Goal: Task Accomplishment & Management: Use online tool/utility

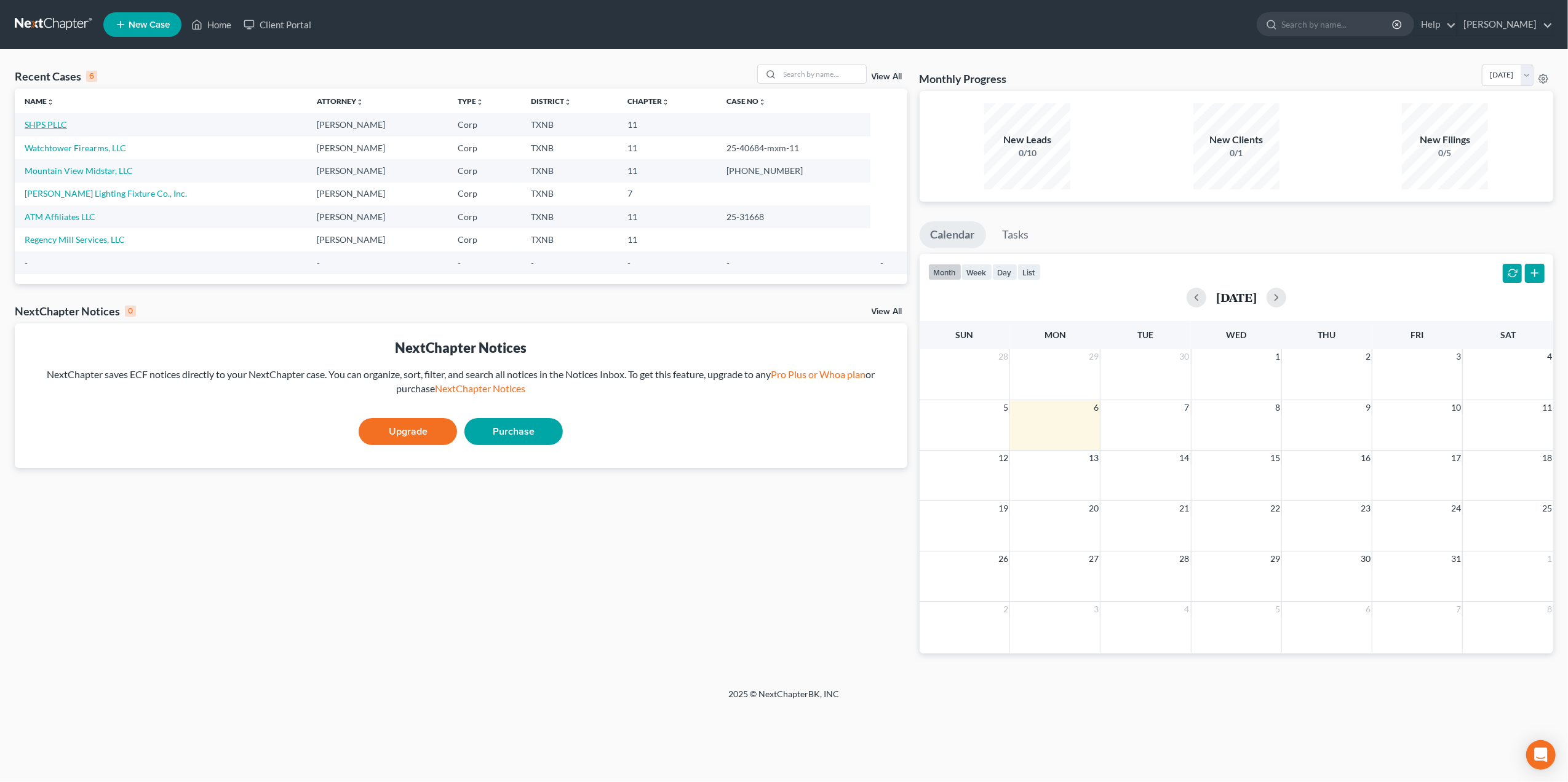
click at [47, 123] on link "SHPS PLLC" at bounding box center [46, 124] width 42 height 10
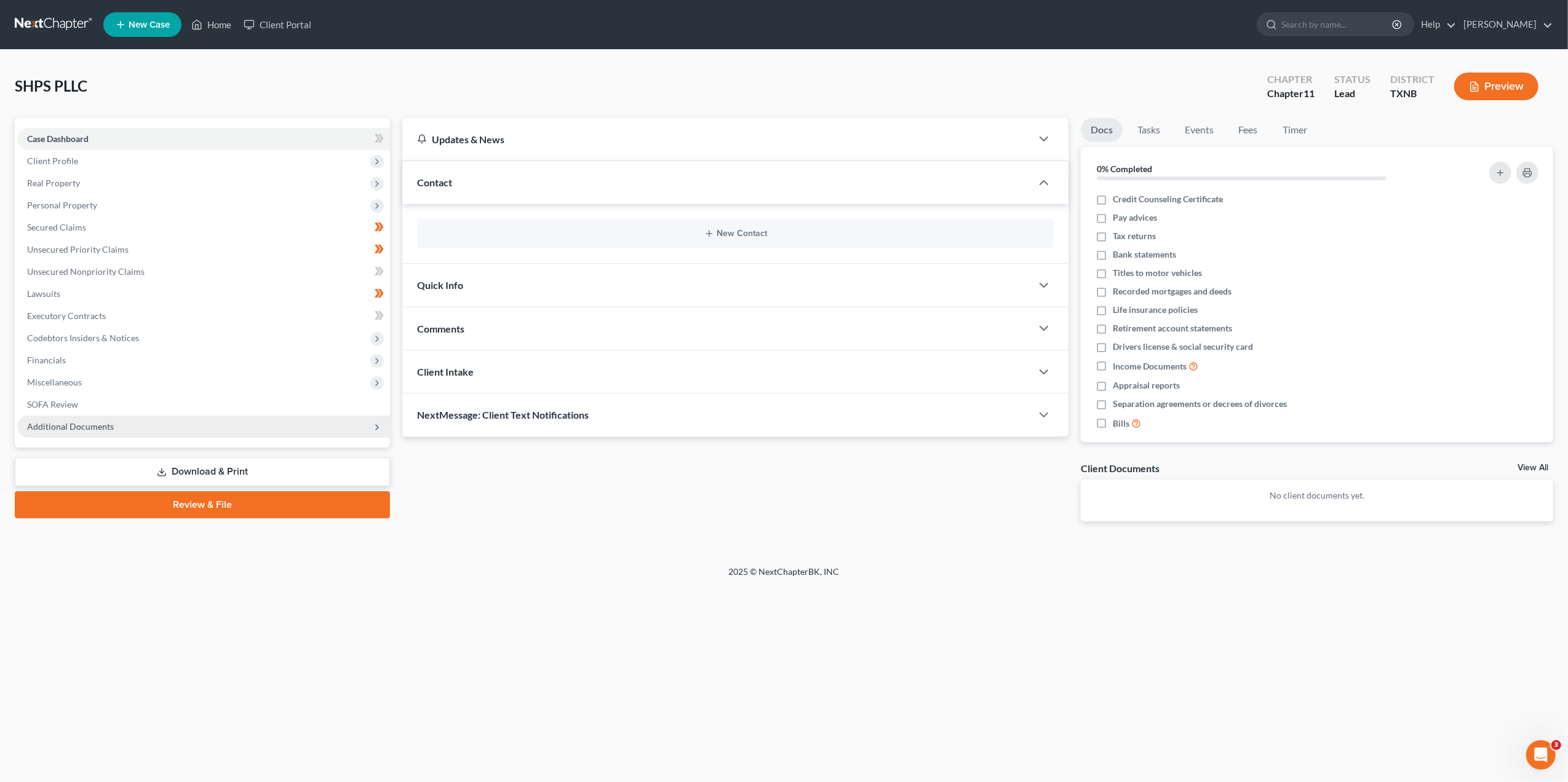
click at [332, 433] on span "Additional Documents" at bounding box center [203, 427] width 373 height 22
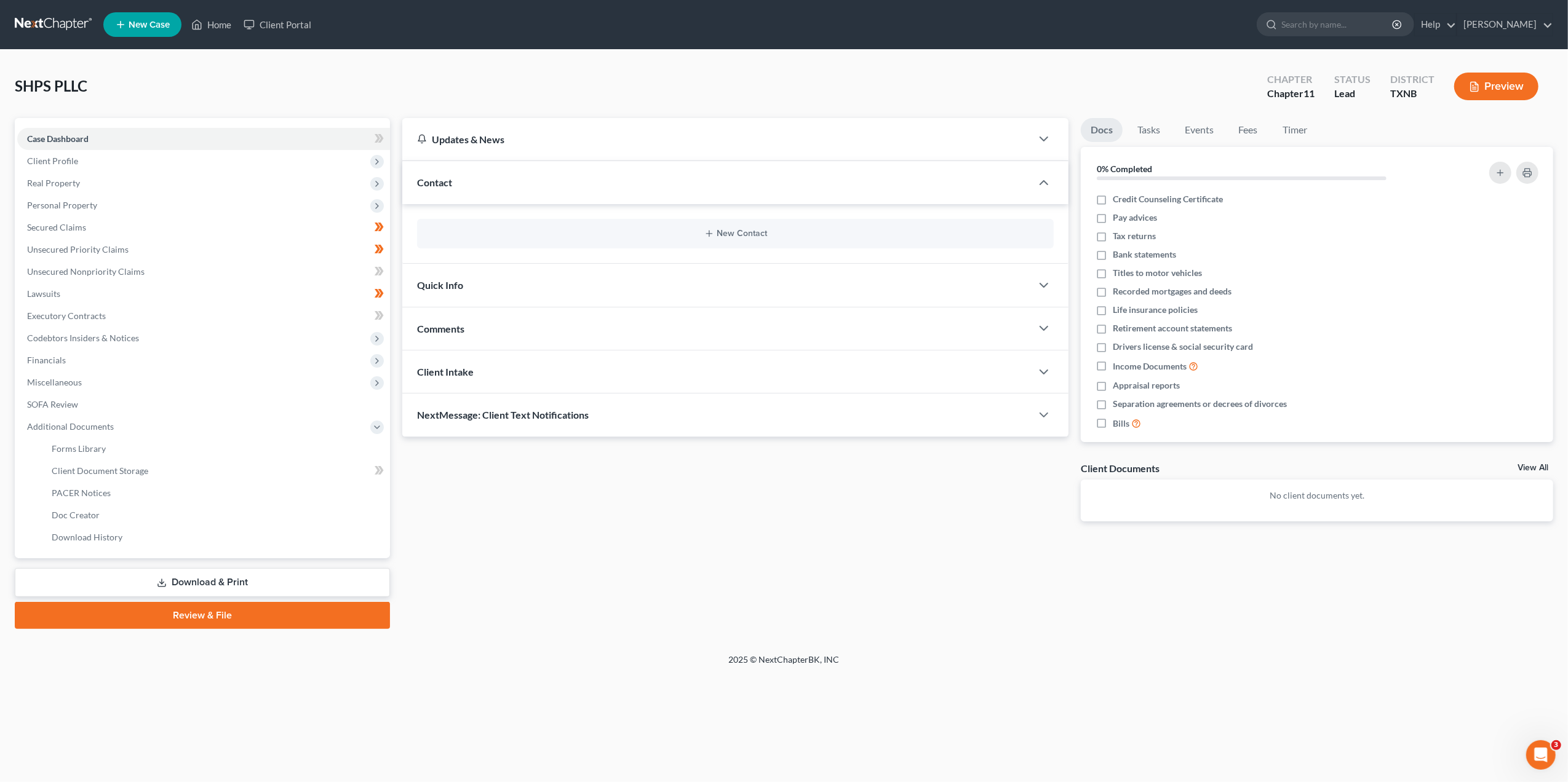
click at [219, 623] on link "Review & File" at bounding box center [202, 615] width 375 height 27
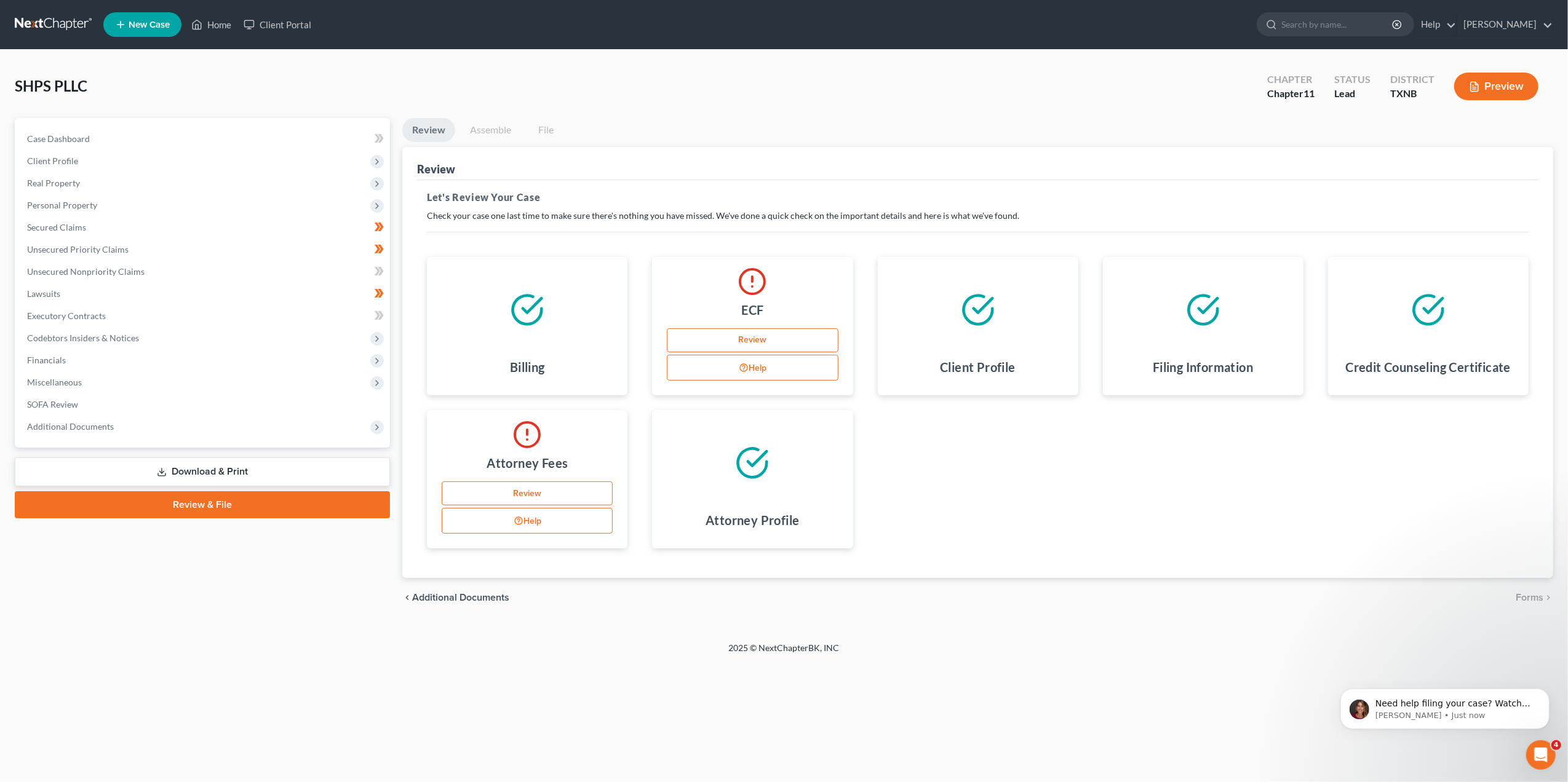
click at [497, 124] on link "Assemble" at bounding box center [491, 129] width 61 height 24
click at [288, 466] on link "Download & Print" at bounding box center [202, 472] width 375 height 29
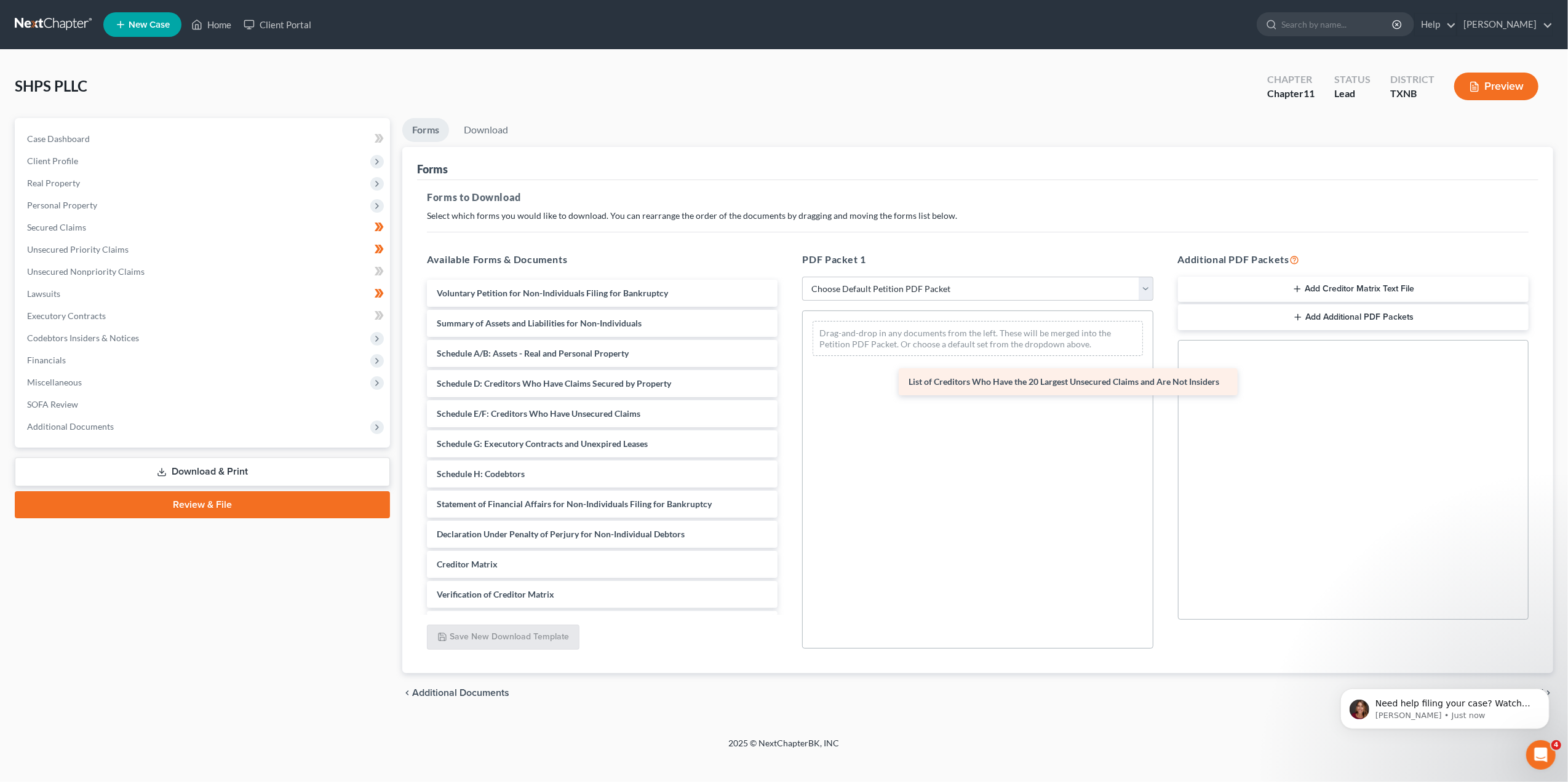
drag, startPoint x: 524, startPoint y: 351, endPoint x: 996, endPoint y: 379, distance: 472.8
click at [787, 379] on div "List of Creditors Who Have the 20 Largest Unsecured Claims and Are Not Insiders…" at bounding box center [602, 474] width 370 height 388
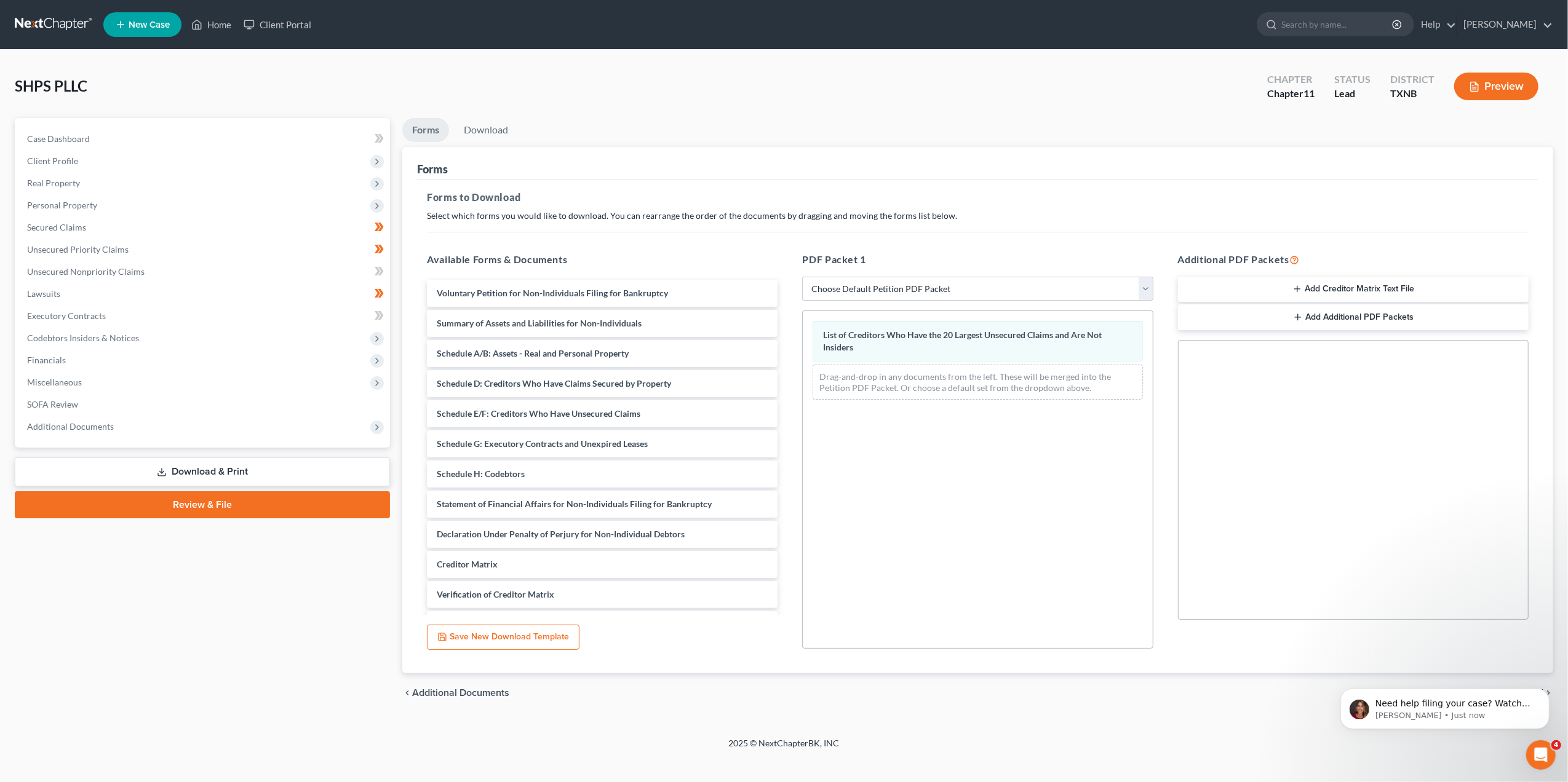
click at [529, 633] on button "Save New Download Template" at bounding box center [503, 638] width 152 height 26
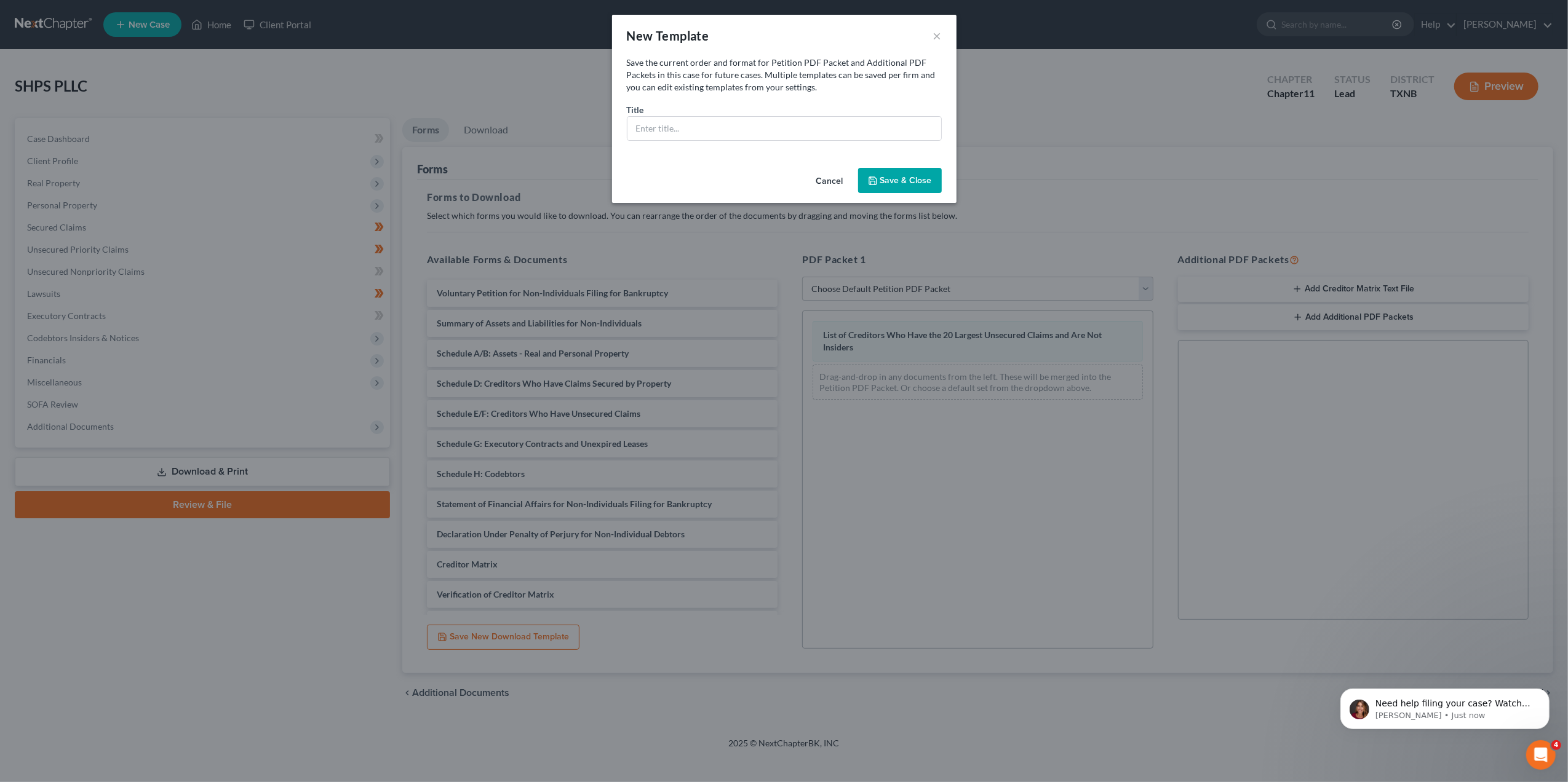
click at [831, 170] on button "Cancel" at bounding box center [830, 182] width 47 height 25
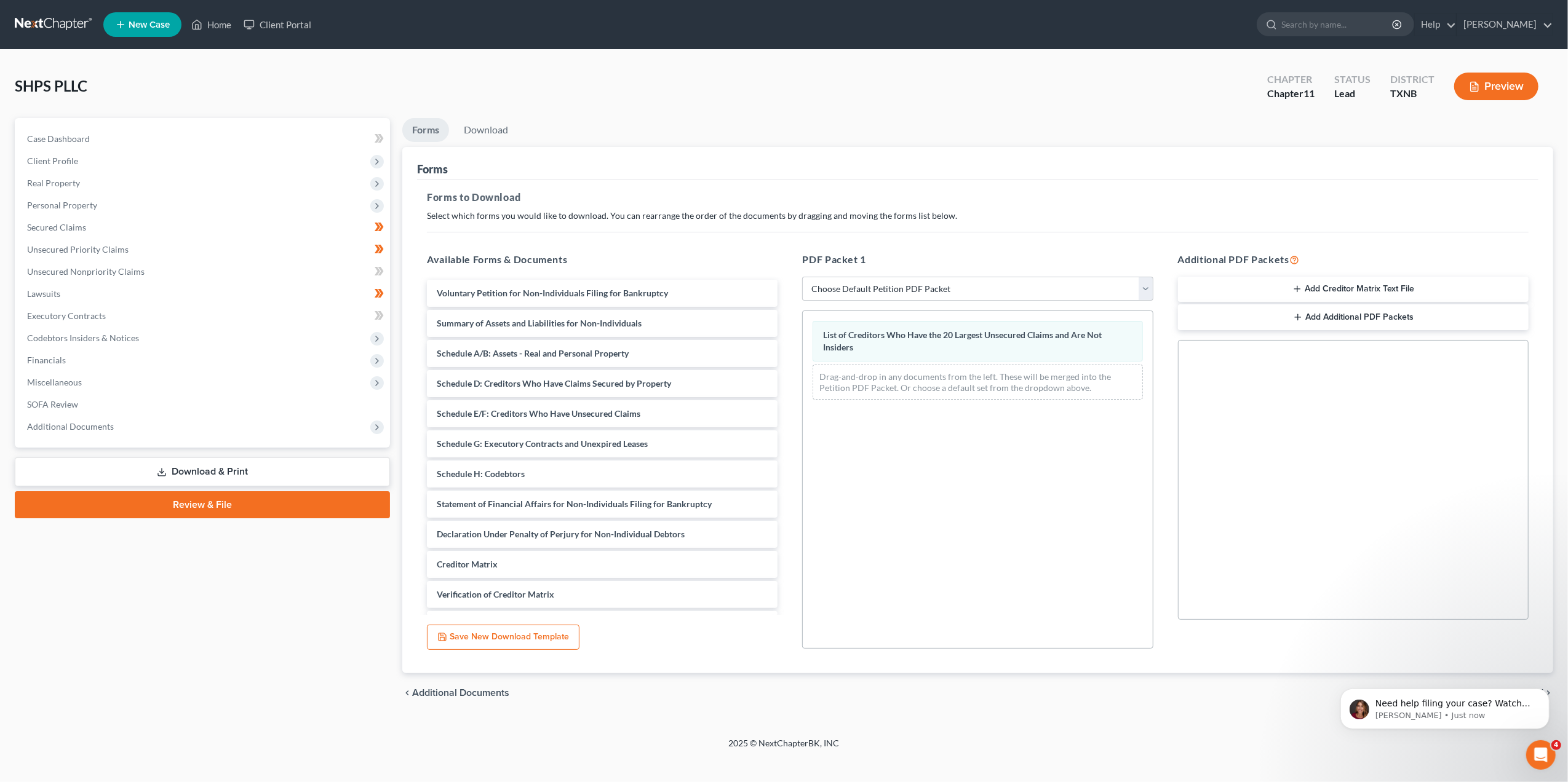
click at [1501, 92] on button "Preview" at bounding box center [1496, 87] width 85 height 28
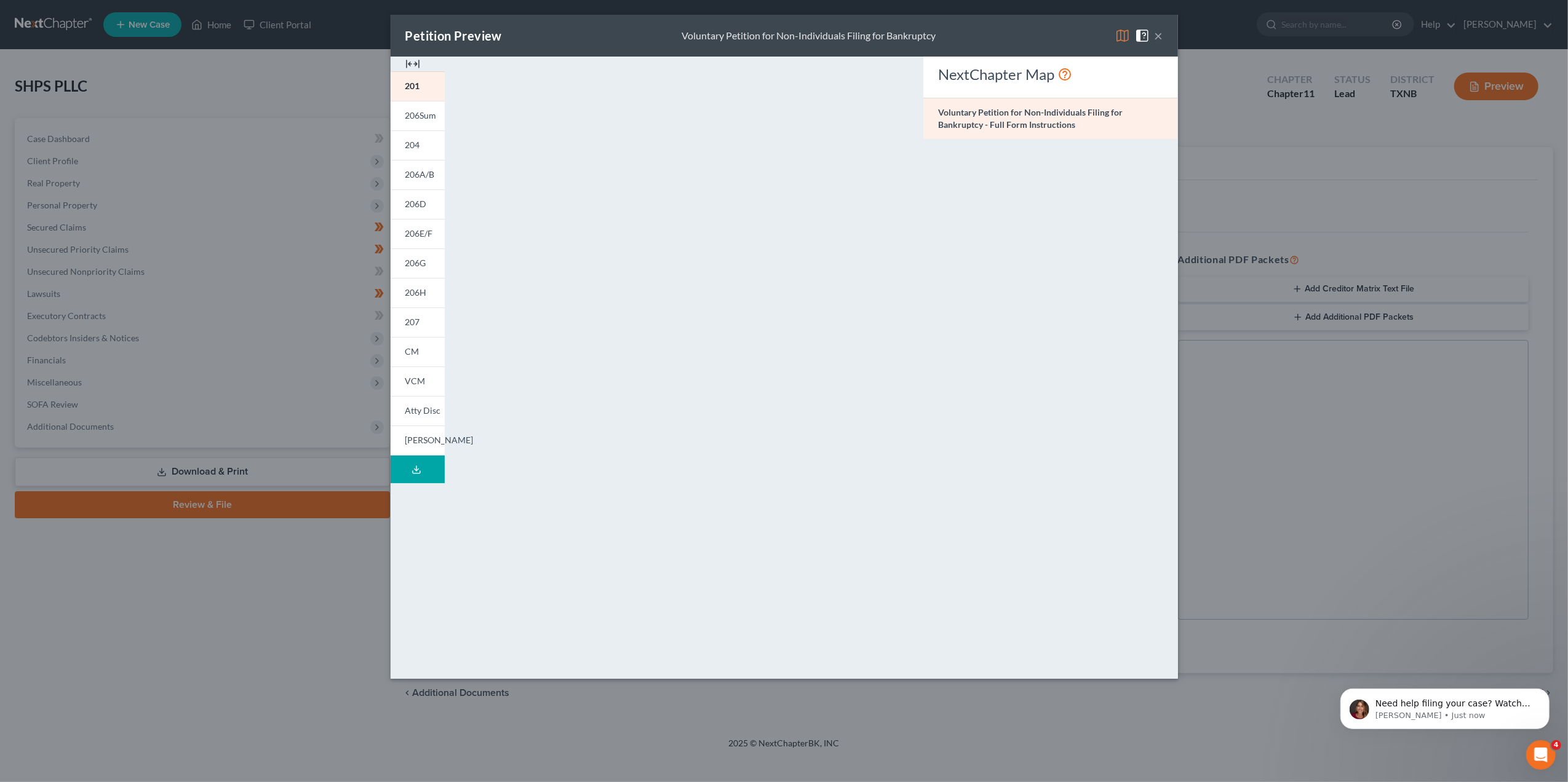
click at [1160, 37] on button "×" at bounding box center [1158, 35] width 8 height 15
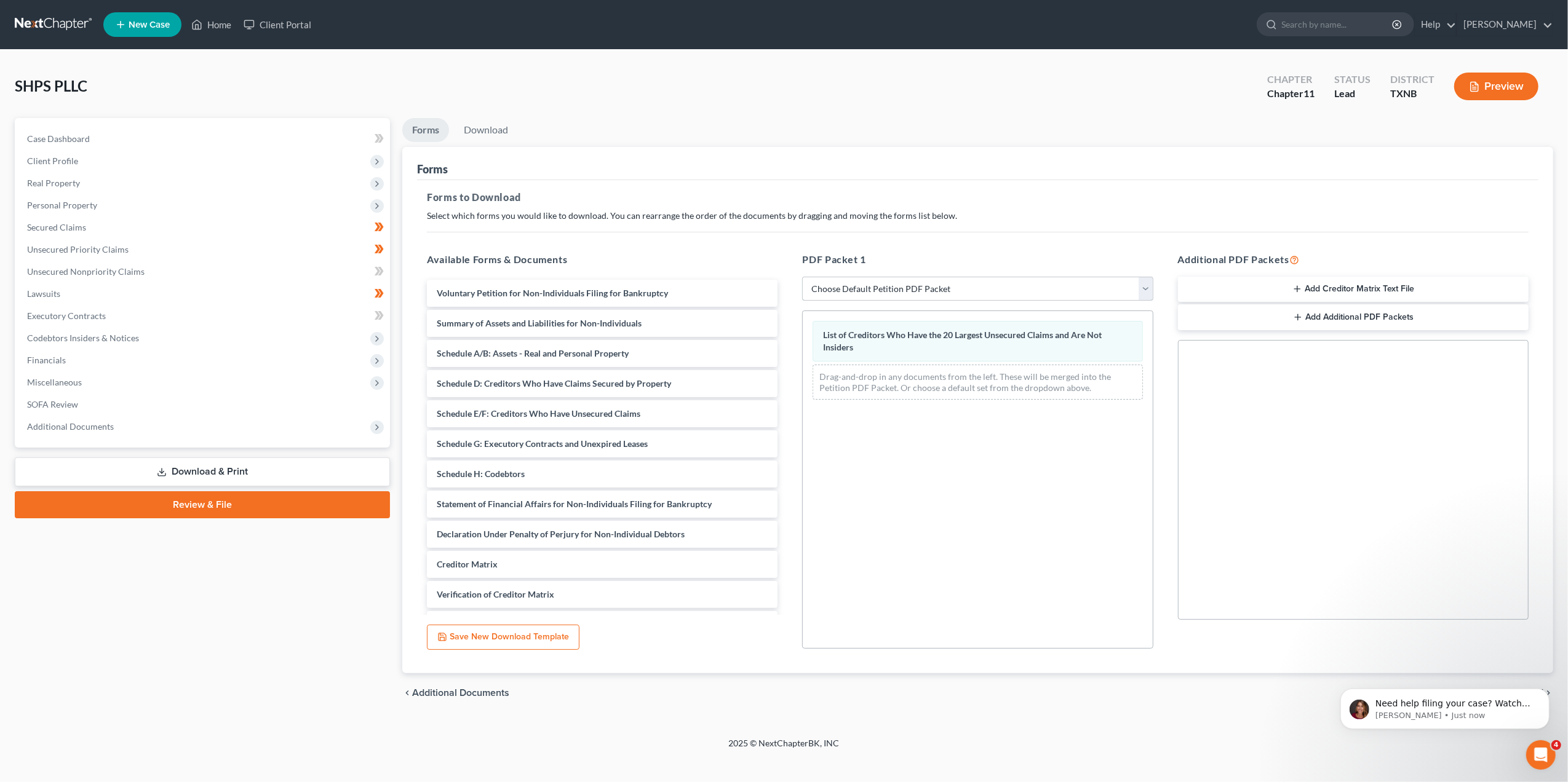
click at [1149, 289] on select "Choose Default Petition PDF Packet Complete Bankruptcy Petition (all forms and …" at bounding box center [977, 289] width 351 height 25
drag, startPoint x: 1015, startPoint y: 354, endPoint x: 1043, endPoint y: 353, distance: 28.0
click at [1043, 353] on div "List of Creditors Who Have the 20 Largest Unsecured Claims and Are Not Insiders…" at bounding box center [977, 360] width 349 height 99
click at [1043, 353] on div "List of Creditors Who Have the 20 Largest Unsecured Claims and Are Not Insiders" at bounding box center [977, 341] width 330 height 40
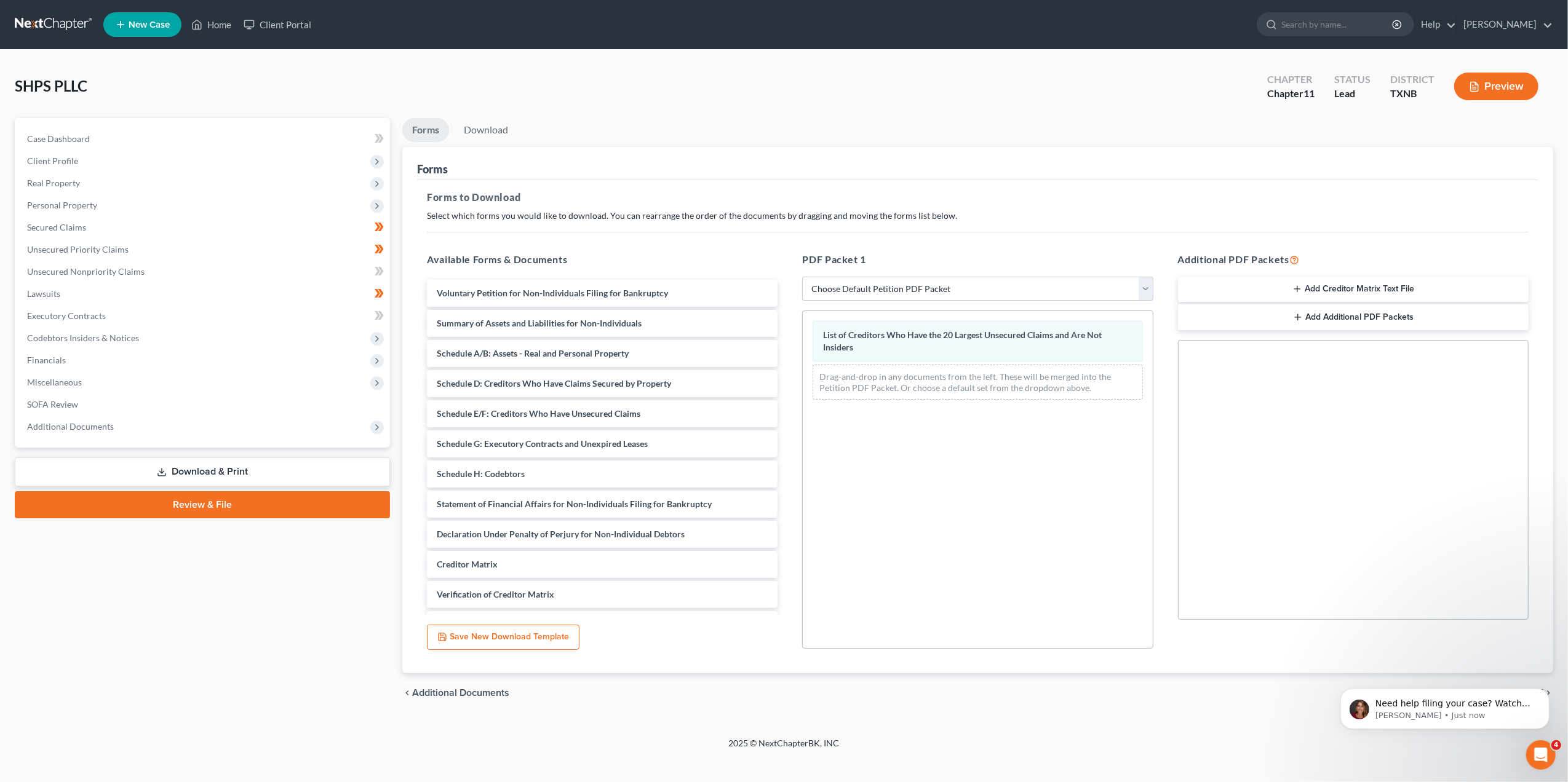
click at [1043, 353] on div "List of Creditors Who Have the 20 Largest Unsecured Claims and Are Not Insiders" at bounding box center [977, 341] width 330 height 40
click at [493, 130] on link "Download" at bounding box center [486, 129] width 64 height 24
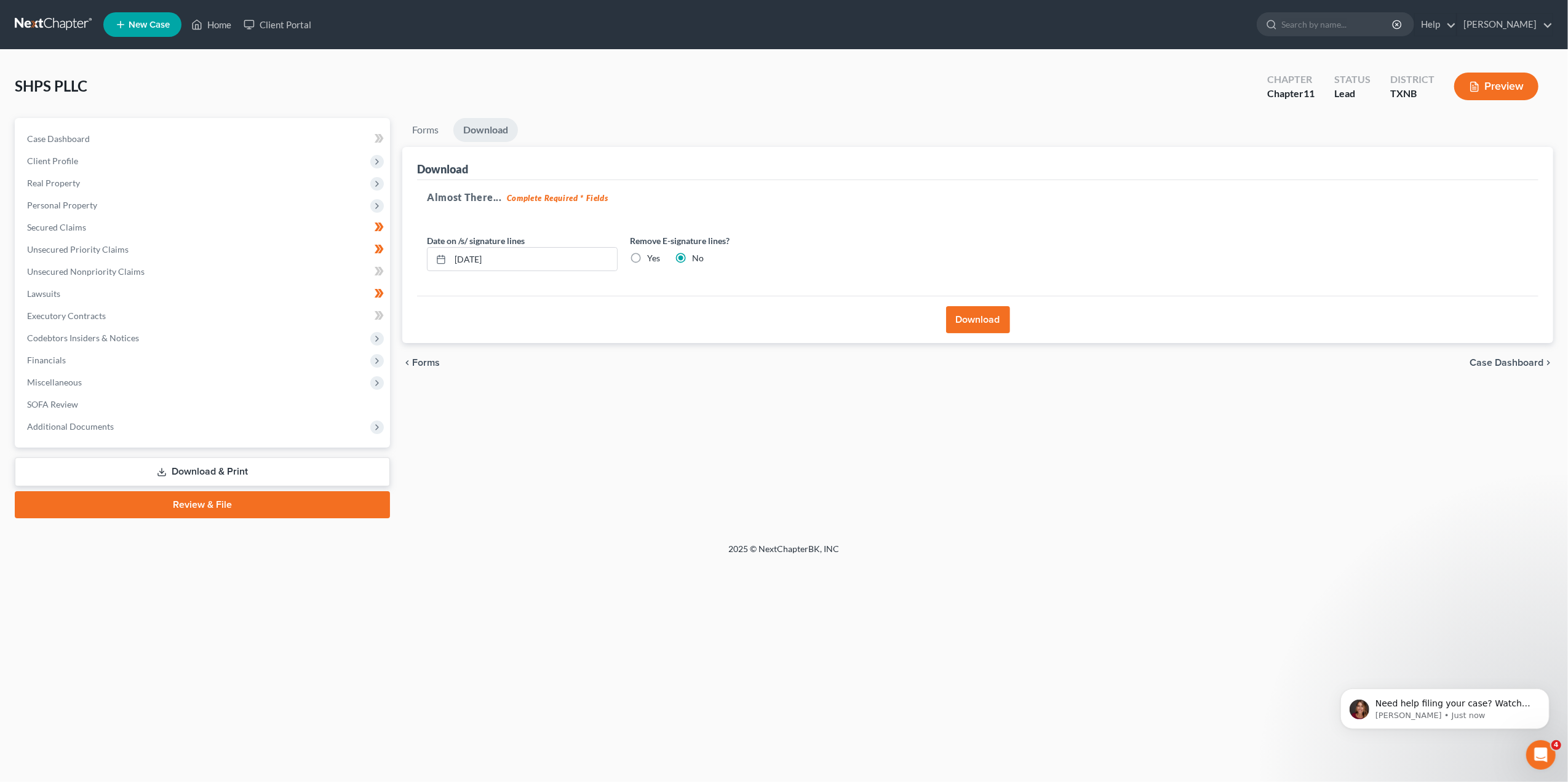
click at [997, 310] on button "Download" at bounding box center [978, 320] width 64 height 27
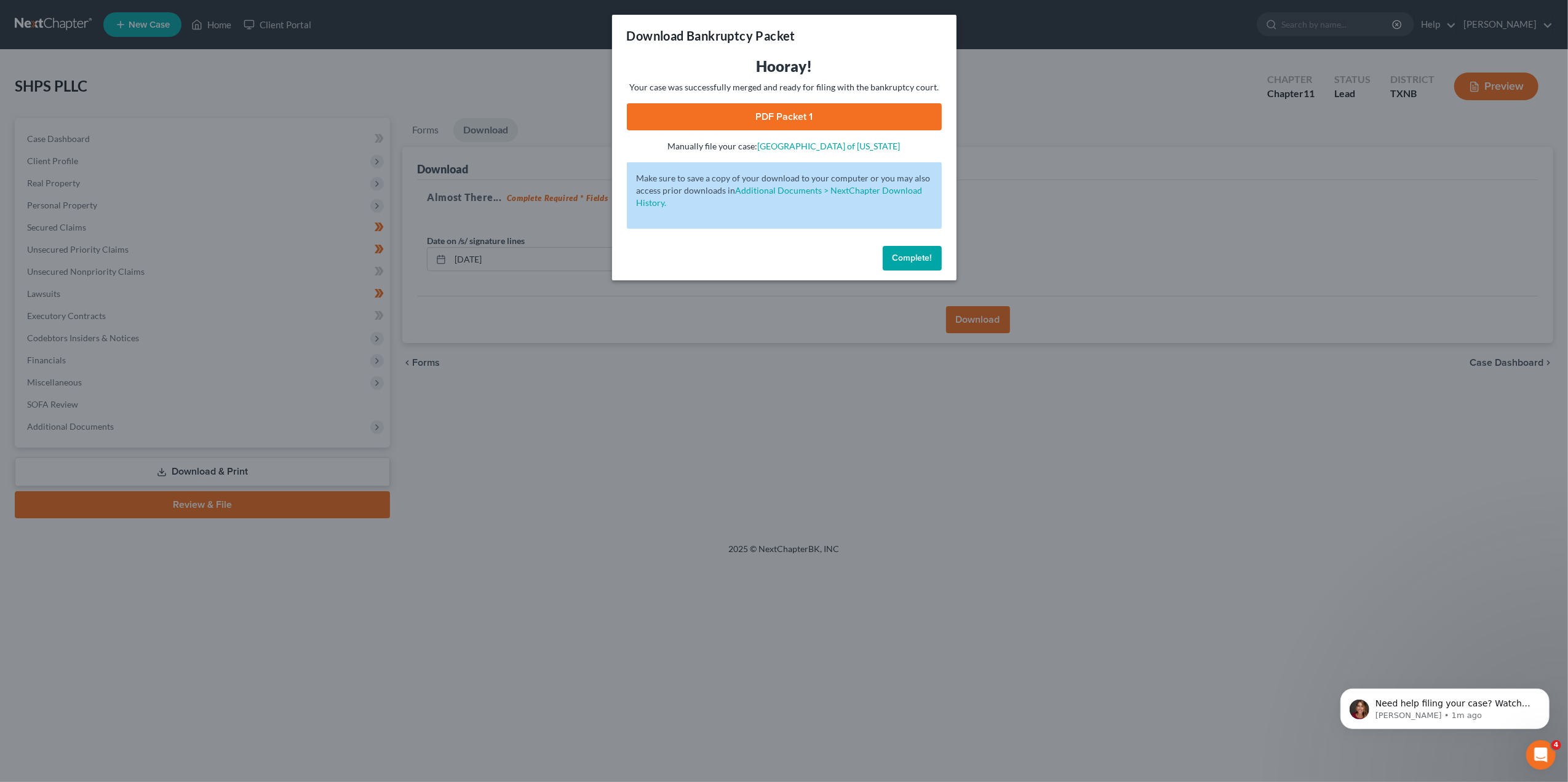
click at [855, 117] on link "PDF Packet 1" at bounding box center [784, 117] width 315 height 27
